Goal: Information Seeking & Learning: Find specific fact

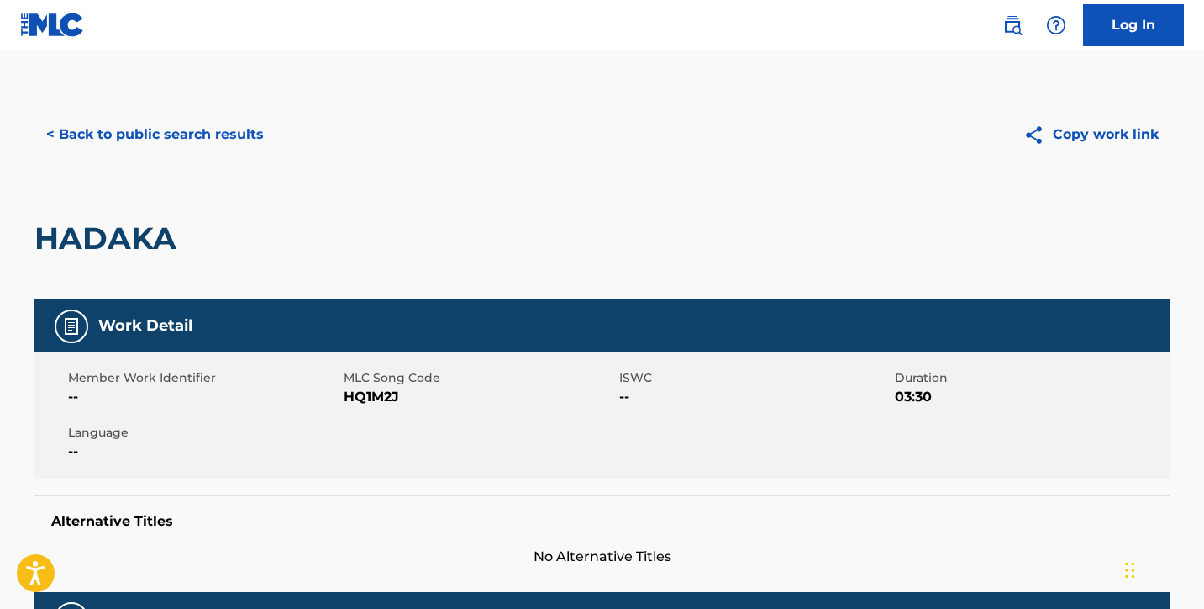
drag, startPoint x: 0, startPoint y: 0, endPoint x: 240, endPoint y: 140, distance: 277.2
click at [240, 140] on button "< Back to public search results" at bounding box center [154, 134] width 241 height 42
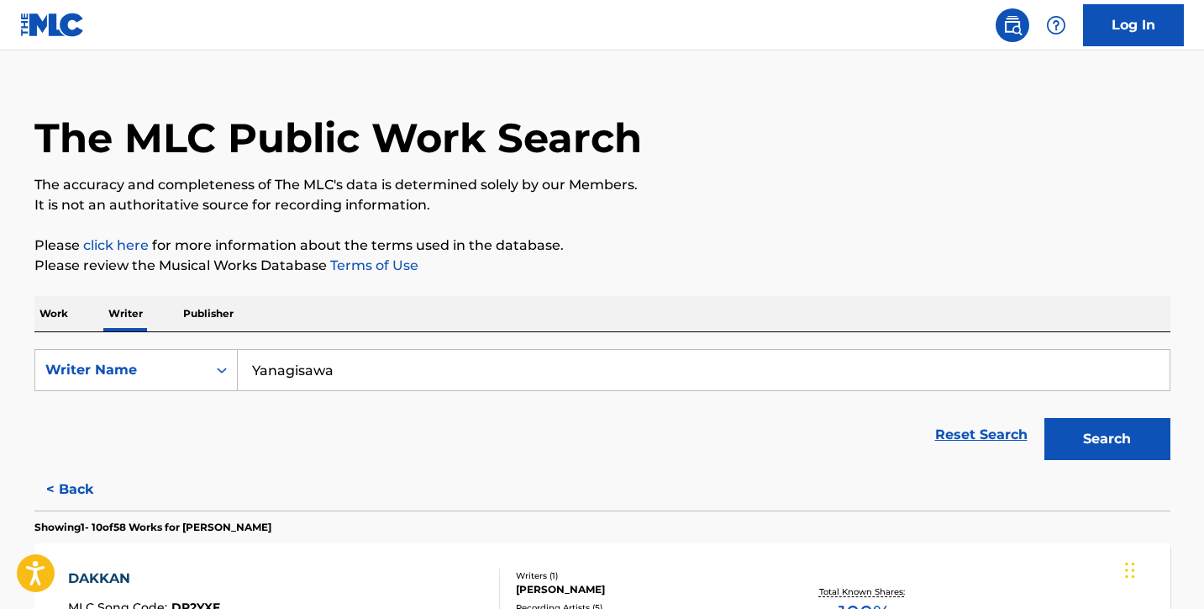
click at [61, 311] on p "Work" at bounding box center [53, 313] width 39 height 35
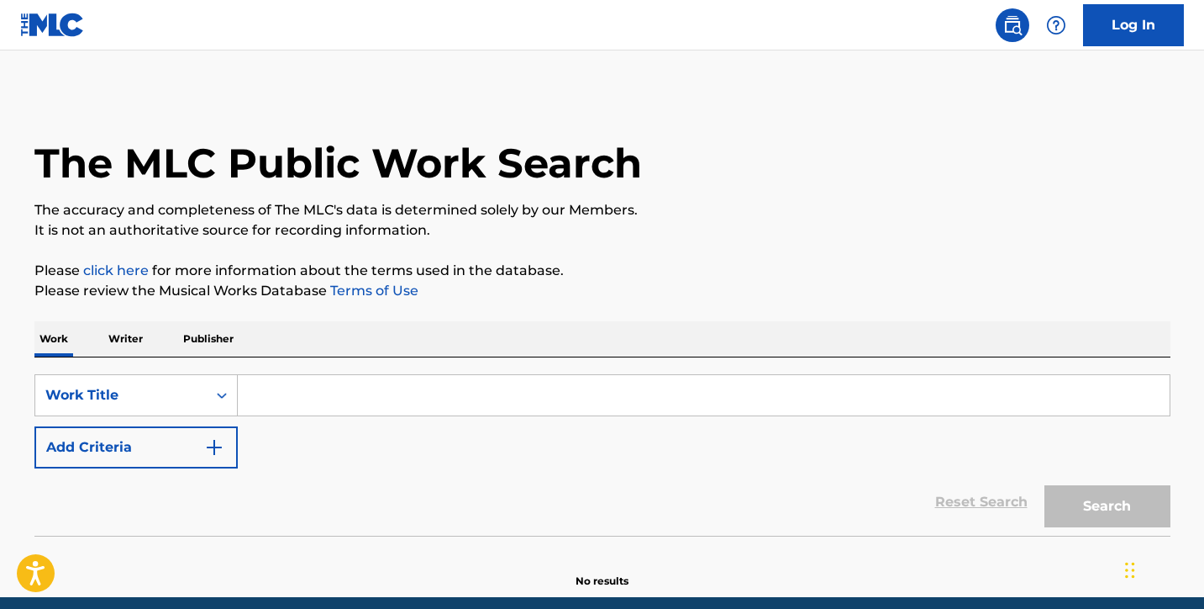
click at [328, 403] on input "Search Form" at bounding box center [704, 395] width 932 height 40
paste input "Shujinko"
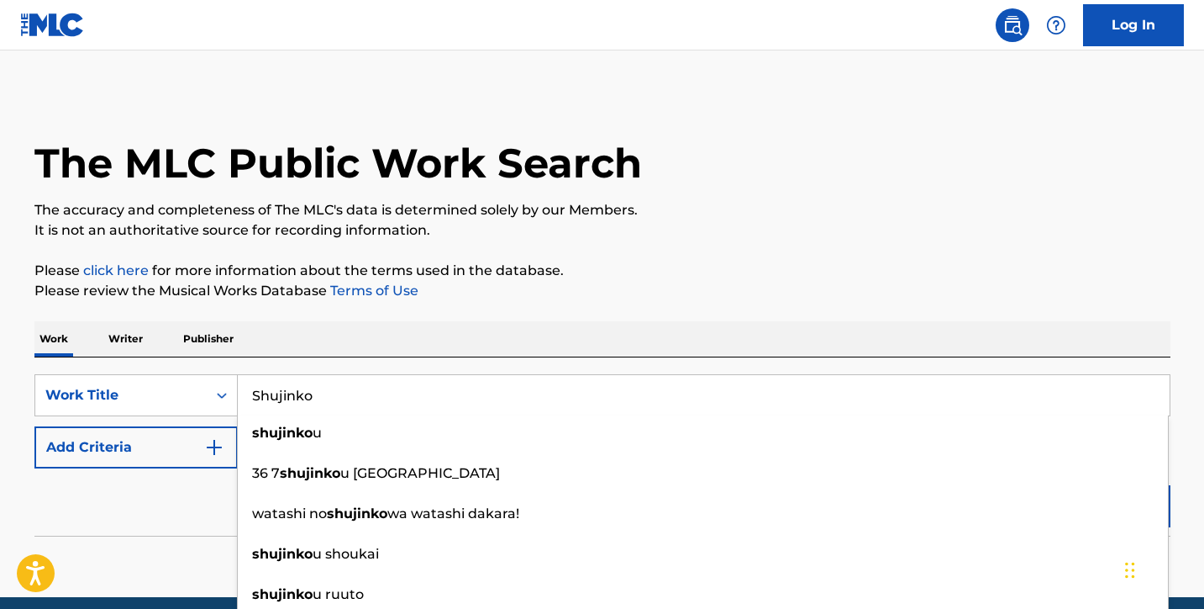
type input "Shujinko"
click at [1152, 220] on p "It is not an authoritative source for recording information." at bounding box center [602, 230] width 1136 height 20
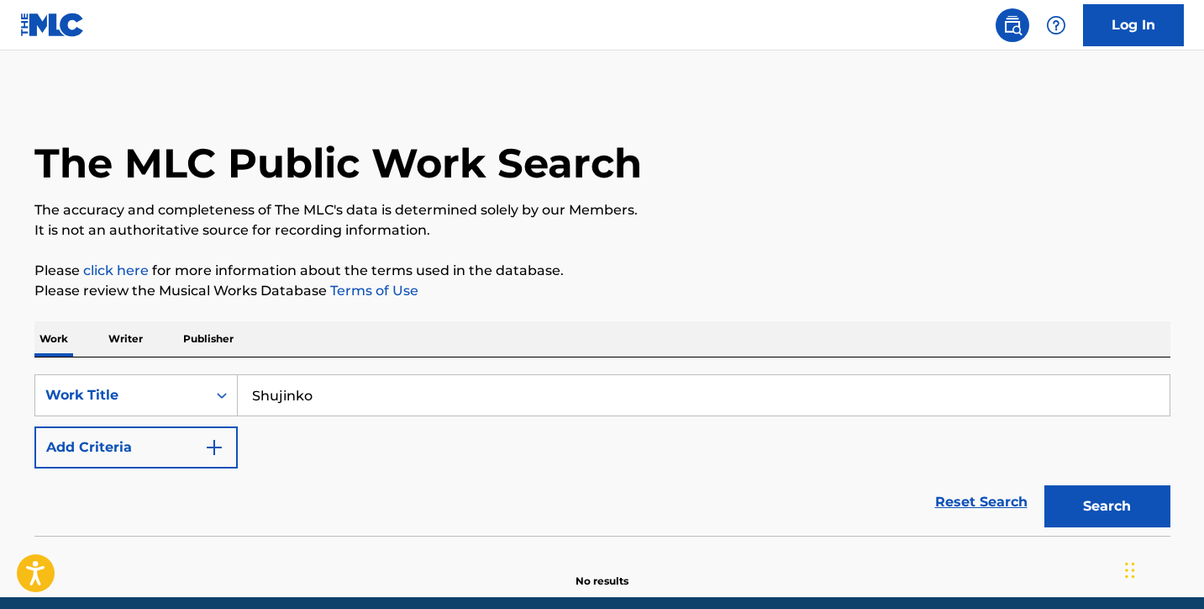
click at [1113, 498] on button "Search" at bounding box center [1108, 506] width 126 height 42
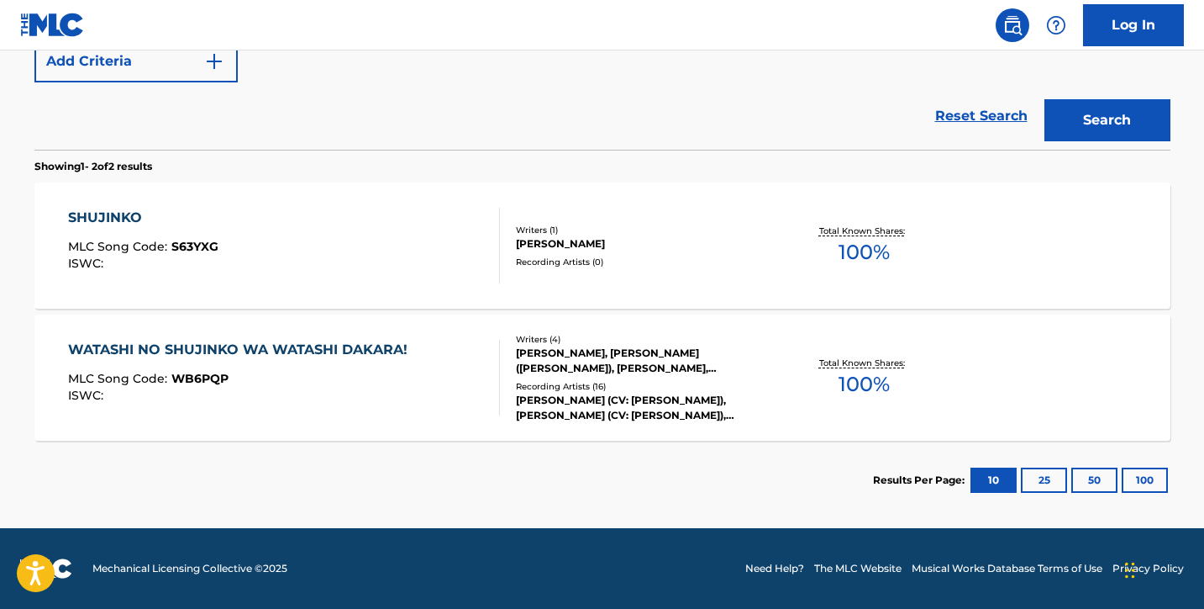
scroll to position [386, 0]
click at [342, 257] on div "SHUJINKO MLC Song Code : S63YXG ISWC :" at bounding box center [284, 246] width 432 height 76
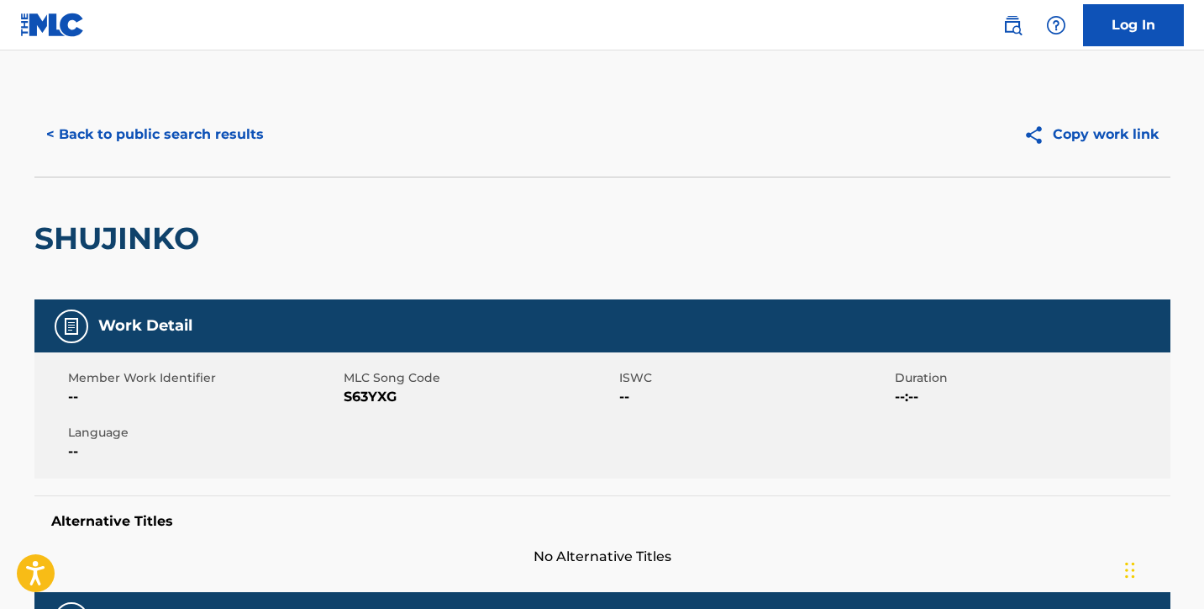
click at [149, 141] on button "< Back to public search results" at bounding box center [154, 134] width 241 height 42
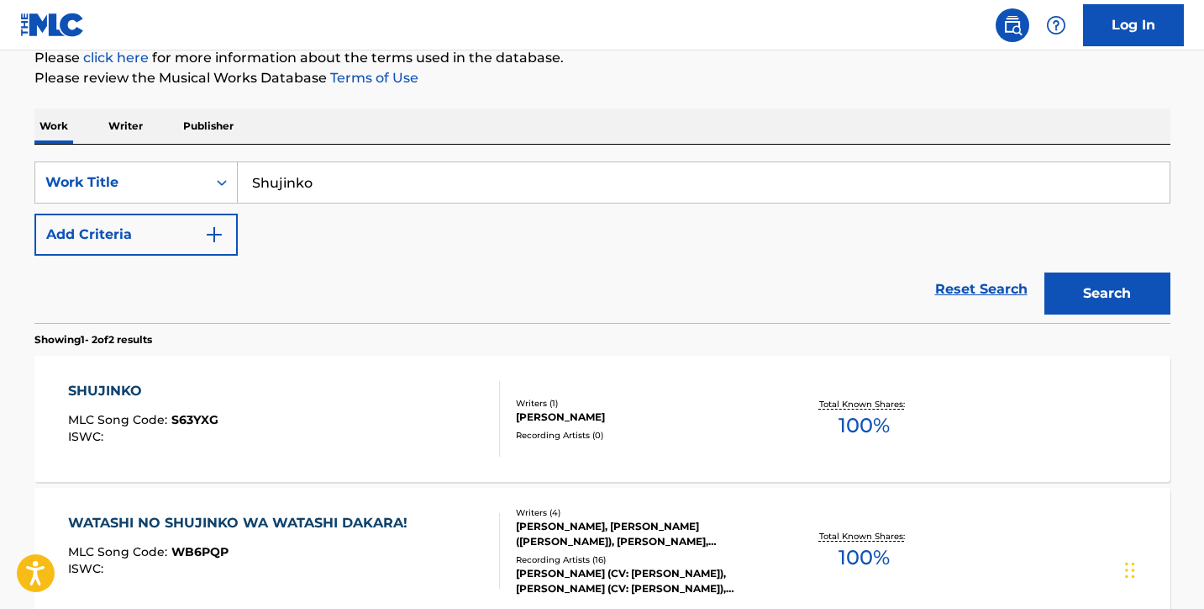
scroll to position [203, 0]
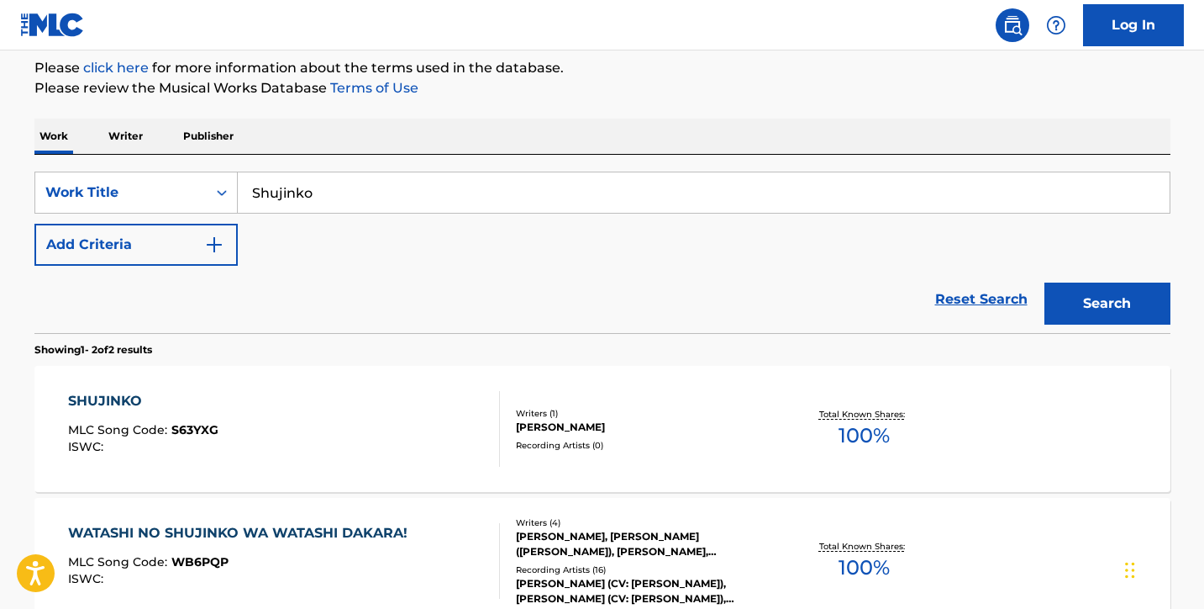
click at [126, 135] on p "Writer" at bounding box center [125, 136] width 45 height 35
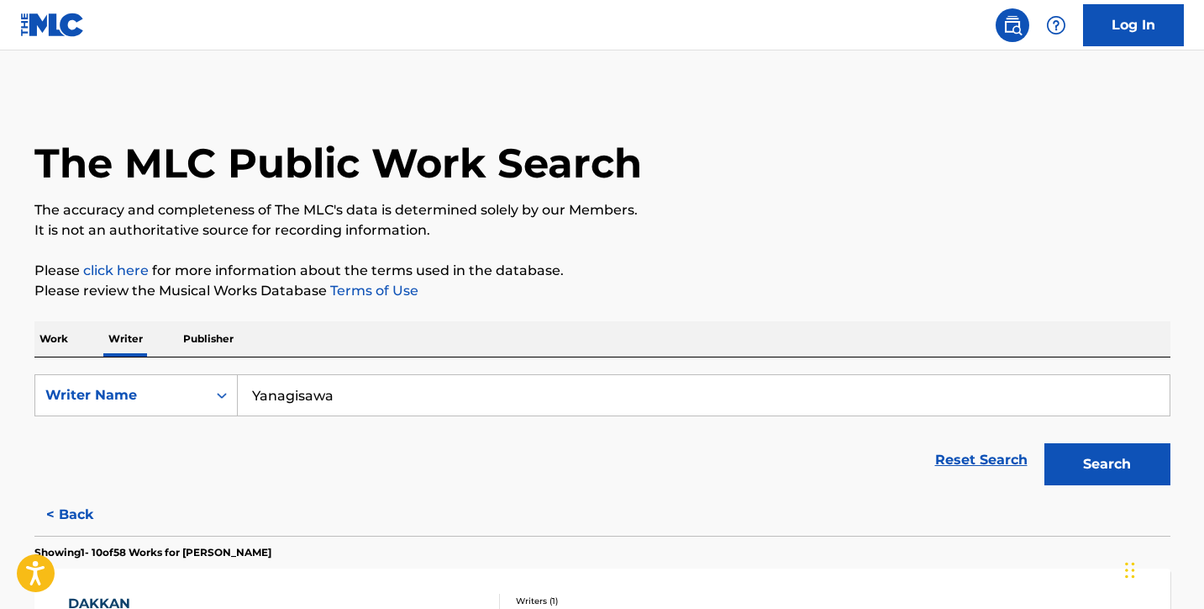
drag, startPoint x: 368, startPoint y: 399, endPoint x: 61, endPoint y: 346, distance: 311.3
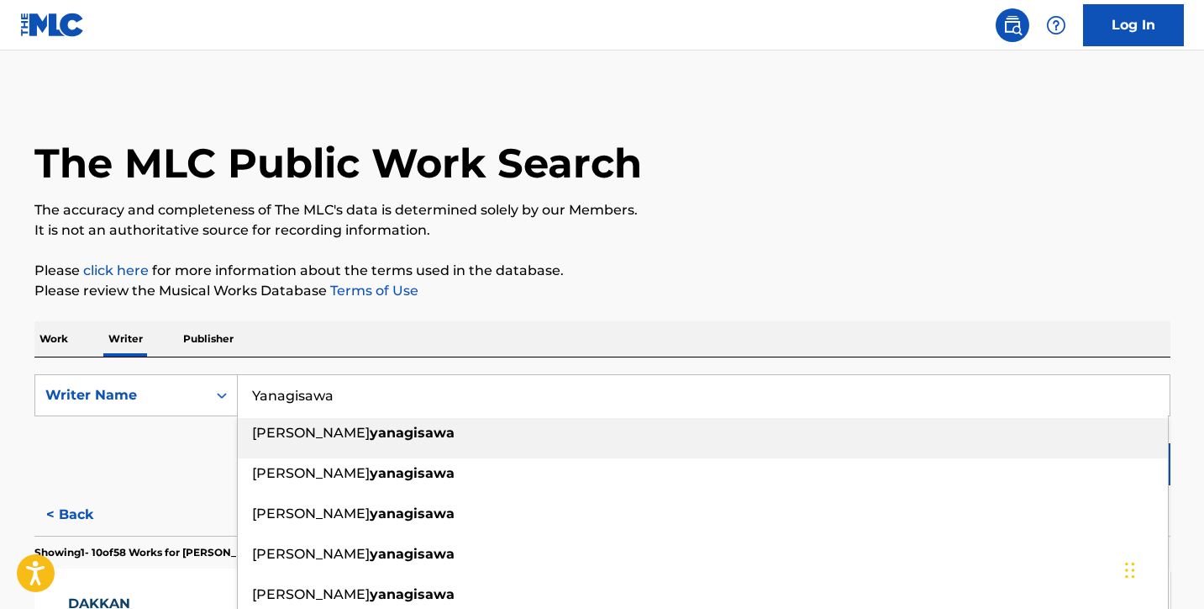
paste input "TSUCHIHASHI [PERSON_NAME]"
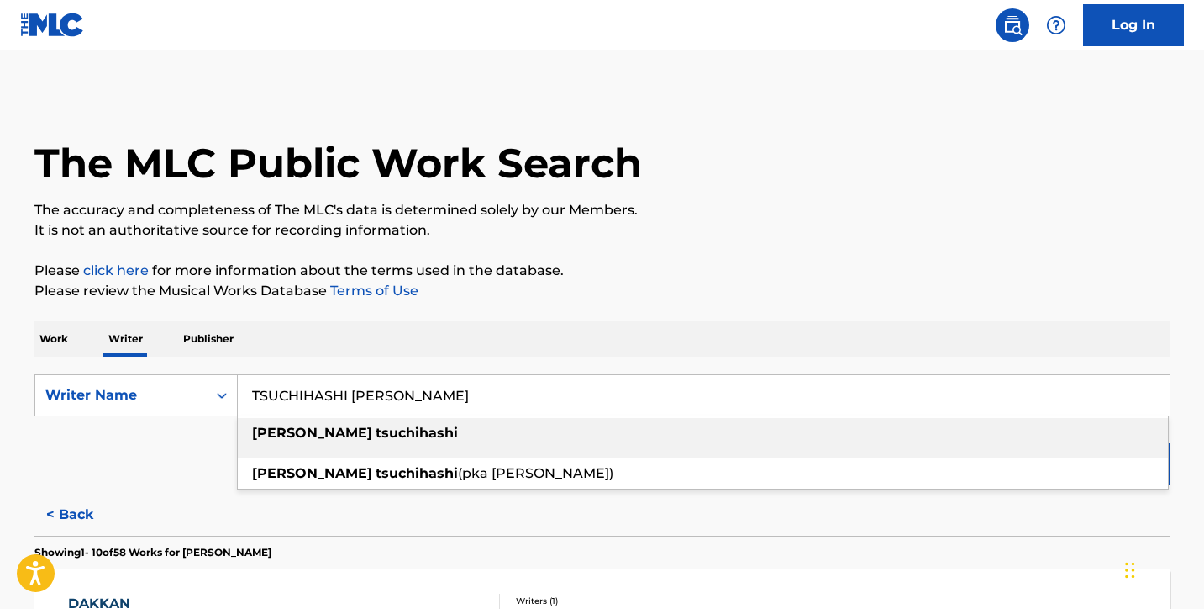
type input "TSUCHIHASHI [PERSON_NAME]"
click at [640, 280] on p "Please click here for more information about the terms used in the database." at bounding box center [602, 271] width 1136 height 20
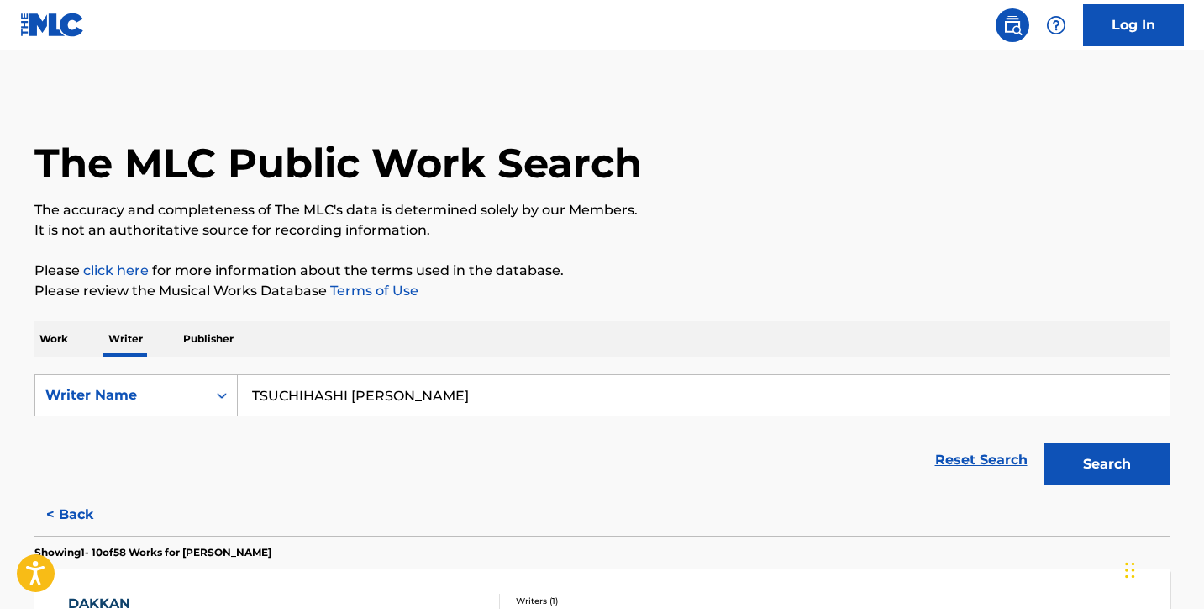
click at [1137, 458] on button "Search" at bounding box center [1108, 464] width 126 height 42
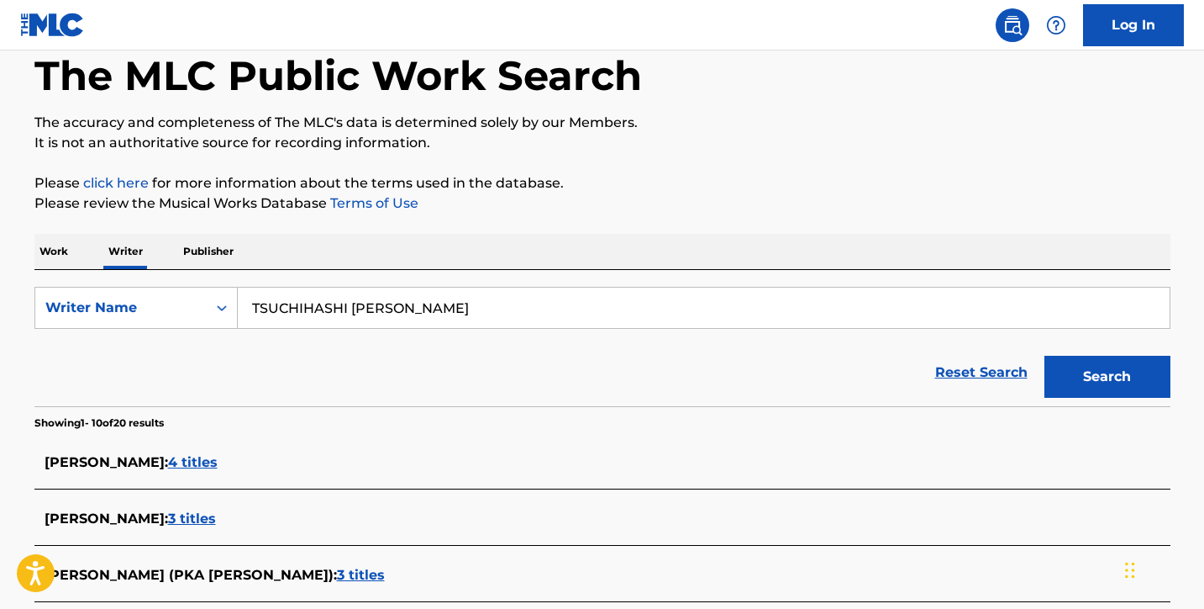
scroll to position [157, 0]
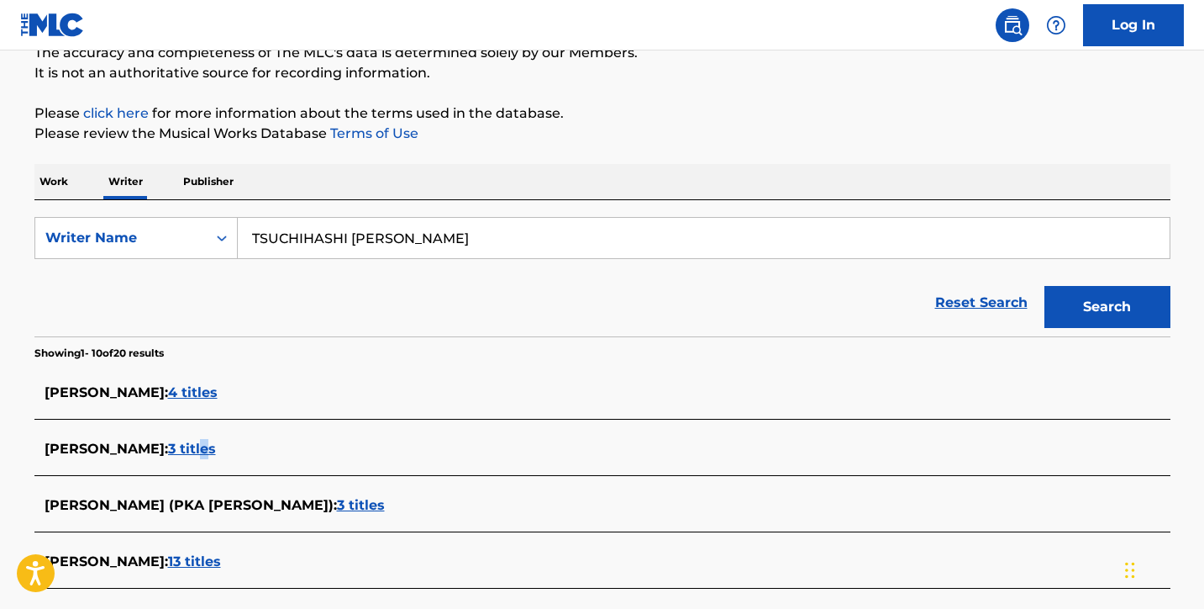
click at [216, 448] on span "3 titles" at bounding box center [192, 448] width 48 height 16
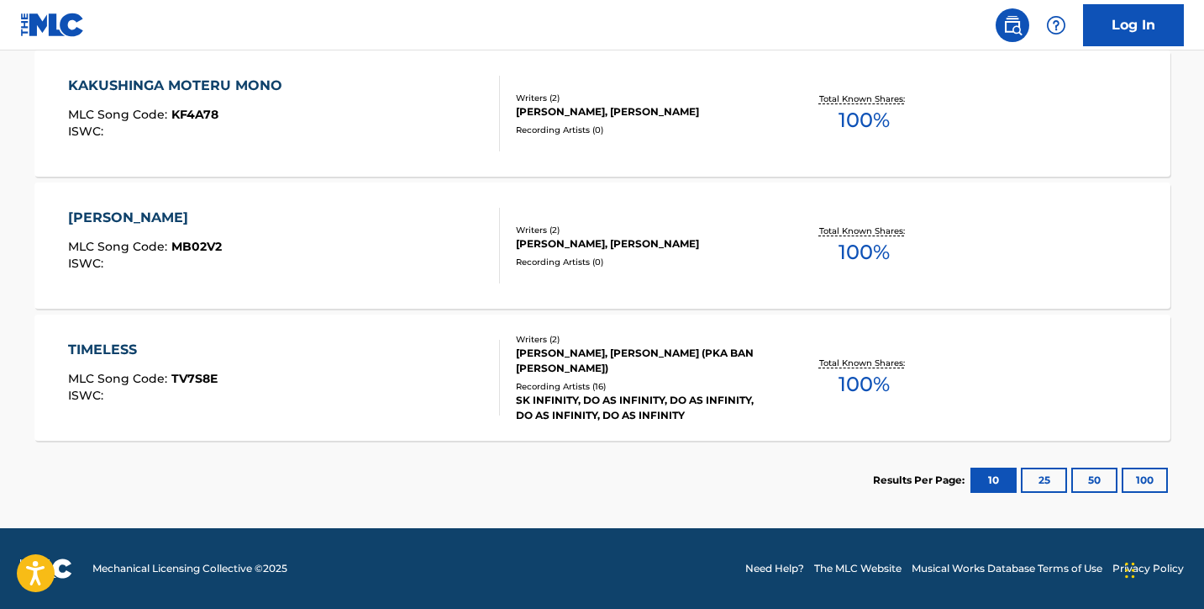
scroll to position [518, 0]
click at [334, 351] on div "TIMELESS MLC Song Code : TV7S8E ISWC :" at bounding box center [284, 378] width 432 height 76
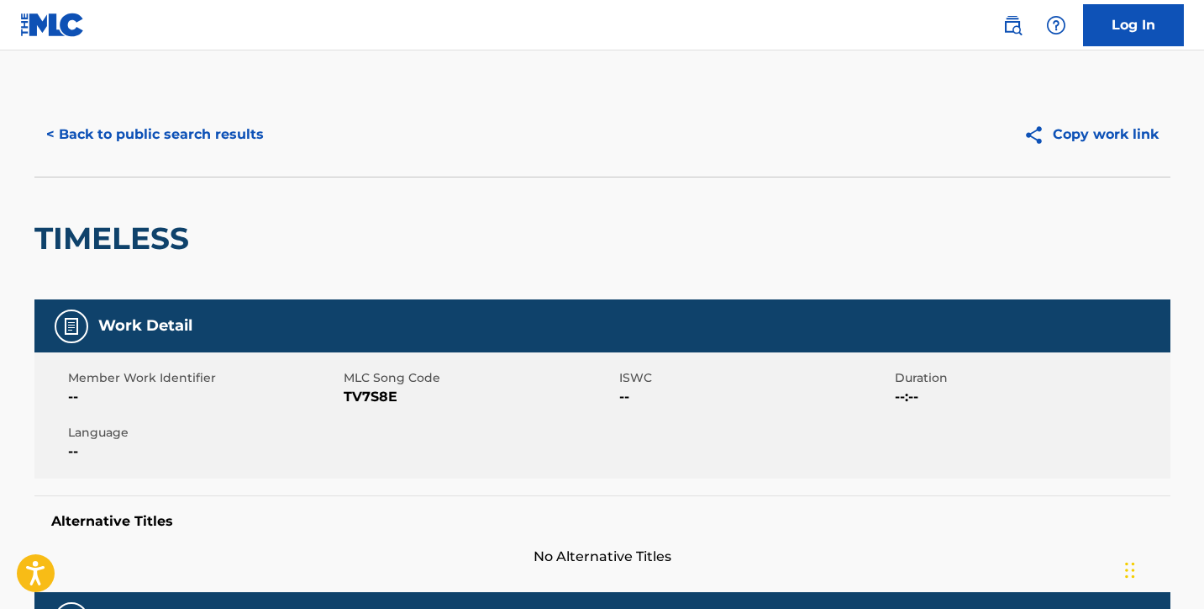
click at [210, 131] on button "< Back to public search results" at bounding box center [154, 134] width 241 height 42
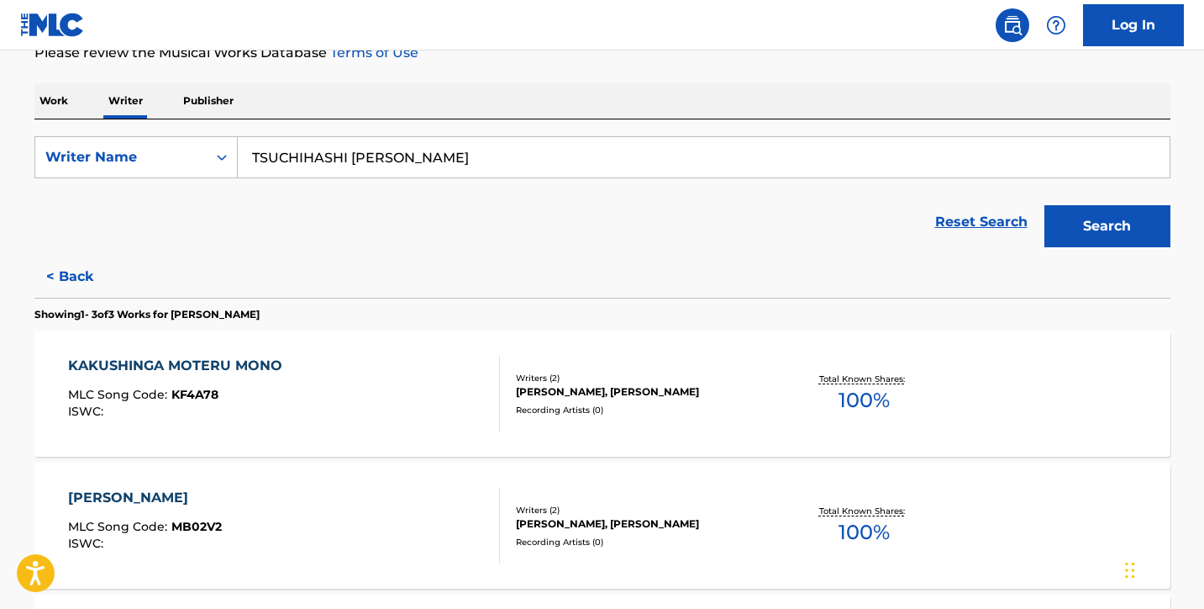
scroll to position [295, 0]
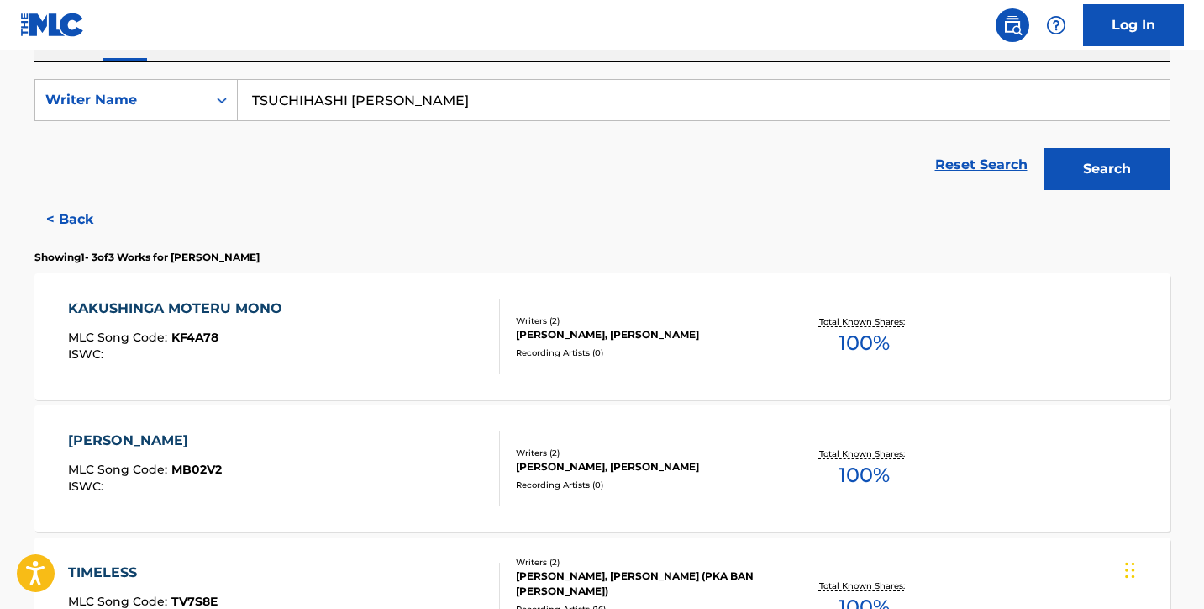
click at [387, 305] on div "KAKUSHINGA MOTERU MONO MLC Song Code : KF4A78 ISWC :" at bounding box center [284, 336] width 432 height 76
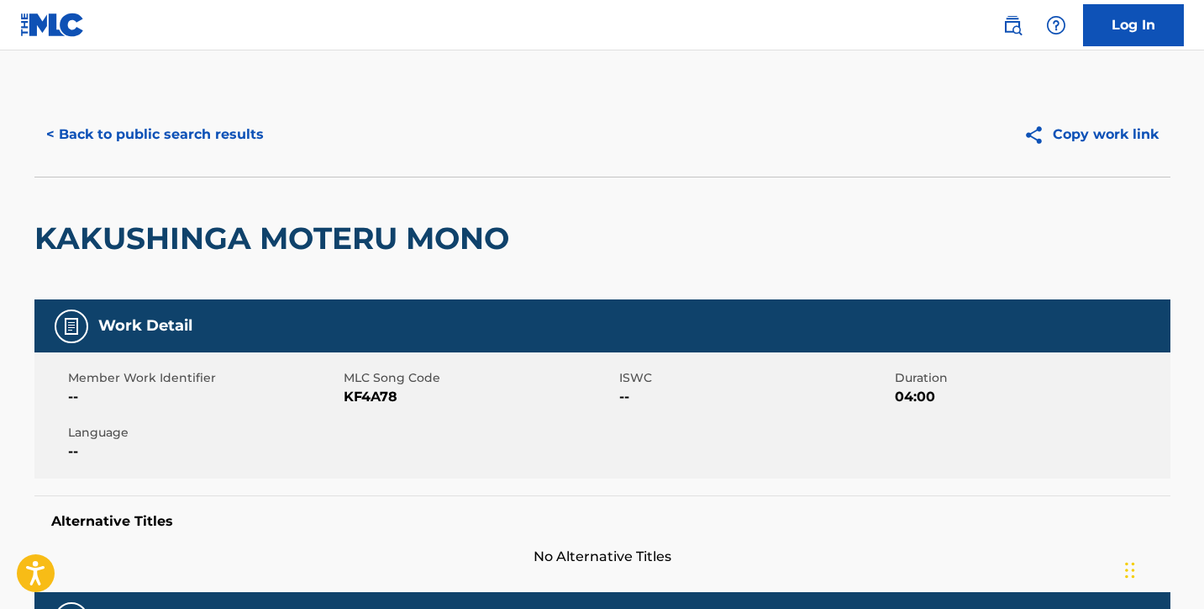
click at [187, 129] on button "< Back to public search results" at bounding box center [154, 134] width 241 height 42
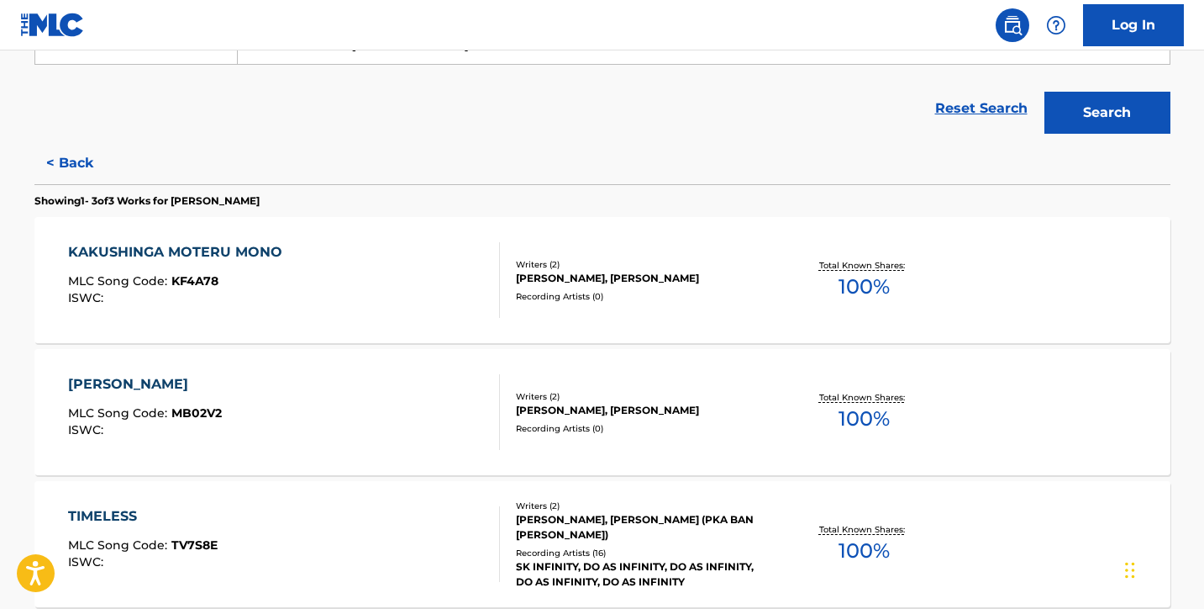
scroll to position [353, 0]
